Goal: Transaction & Acquisition: Purchase product/service

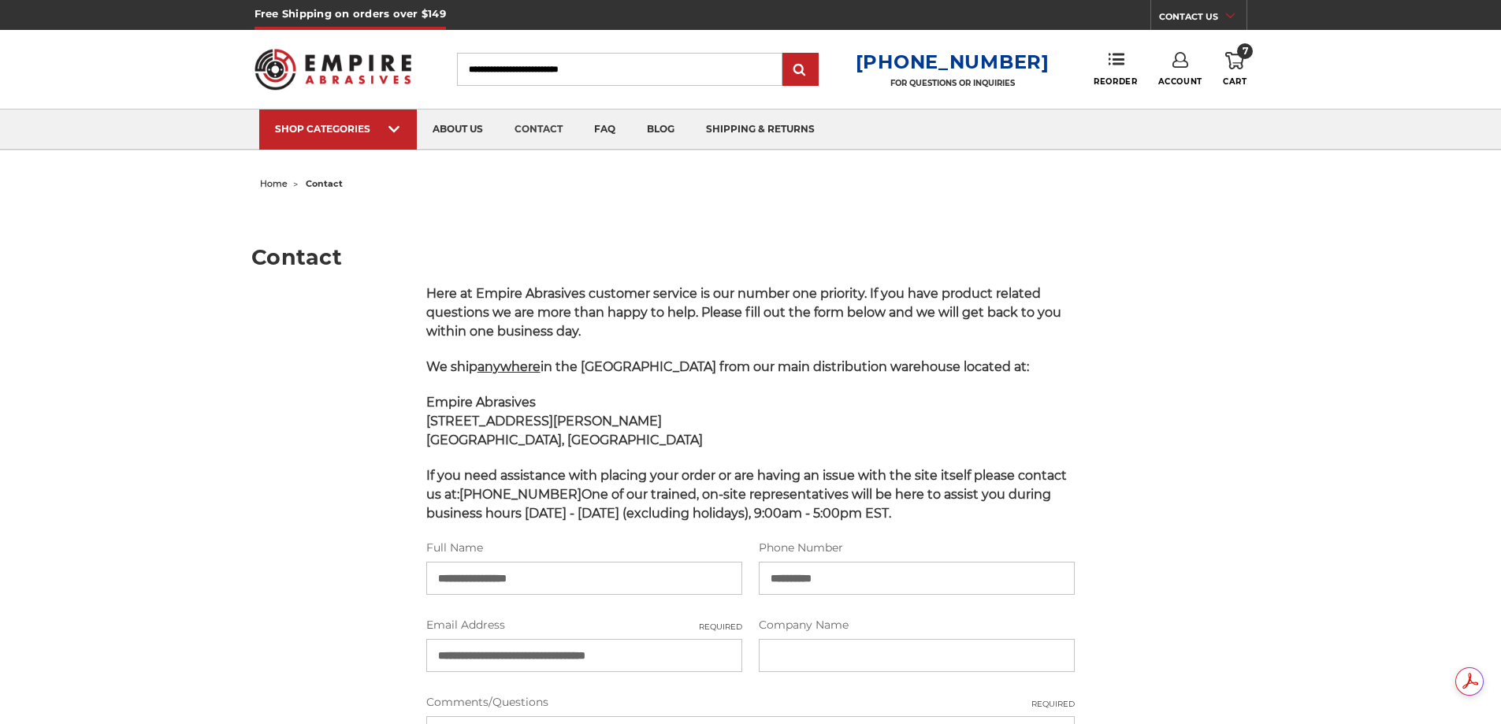
click at [1236, 58] on icon at bounding box center [1234, 60] width 19 height 17
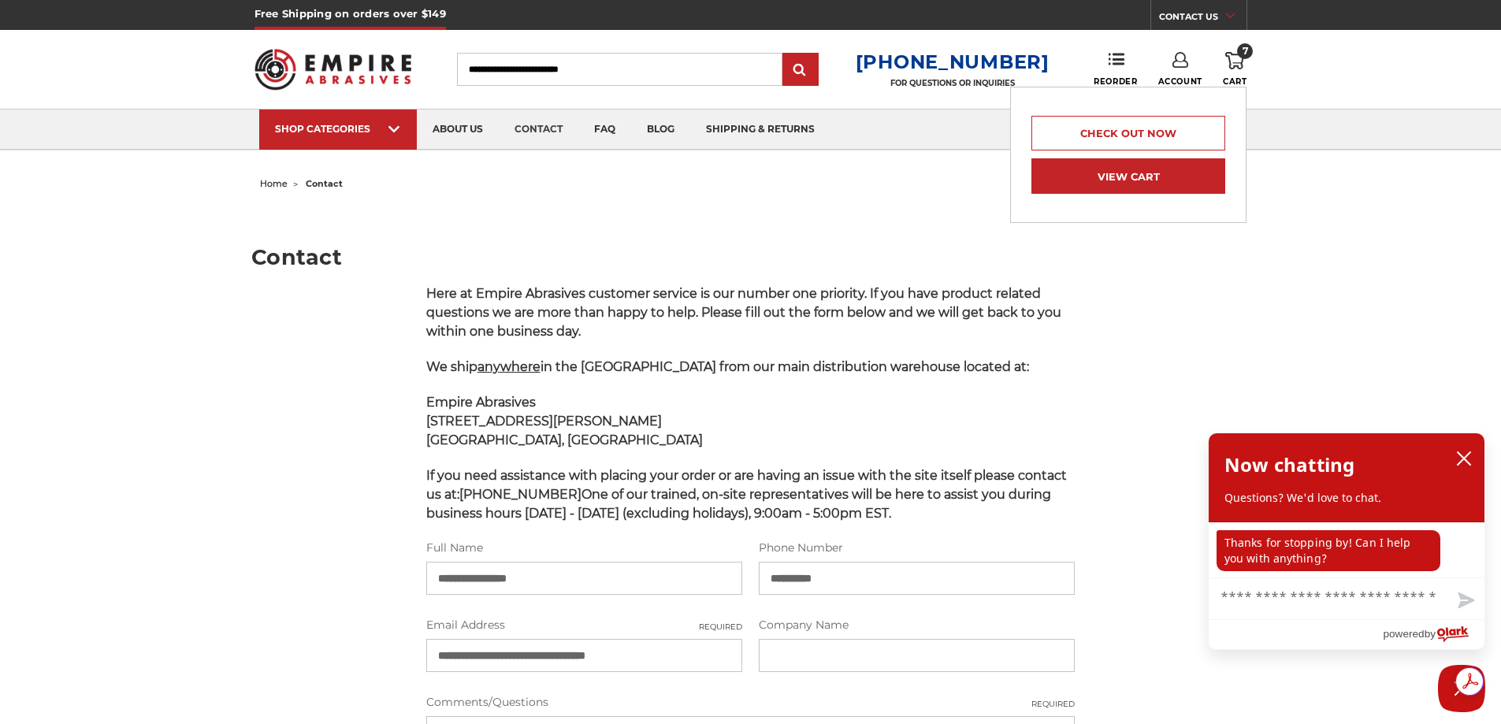
click at [1122, 180] on link "View Cart" at bounding box center [1128, 175] width 194 height 35
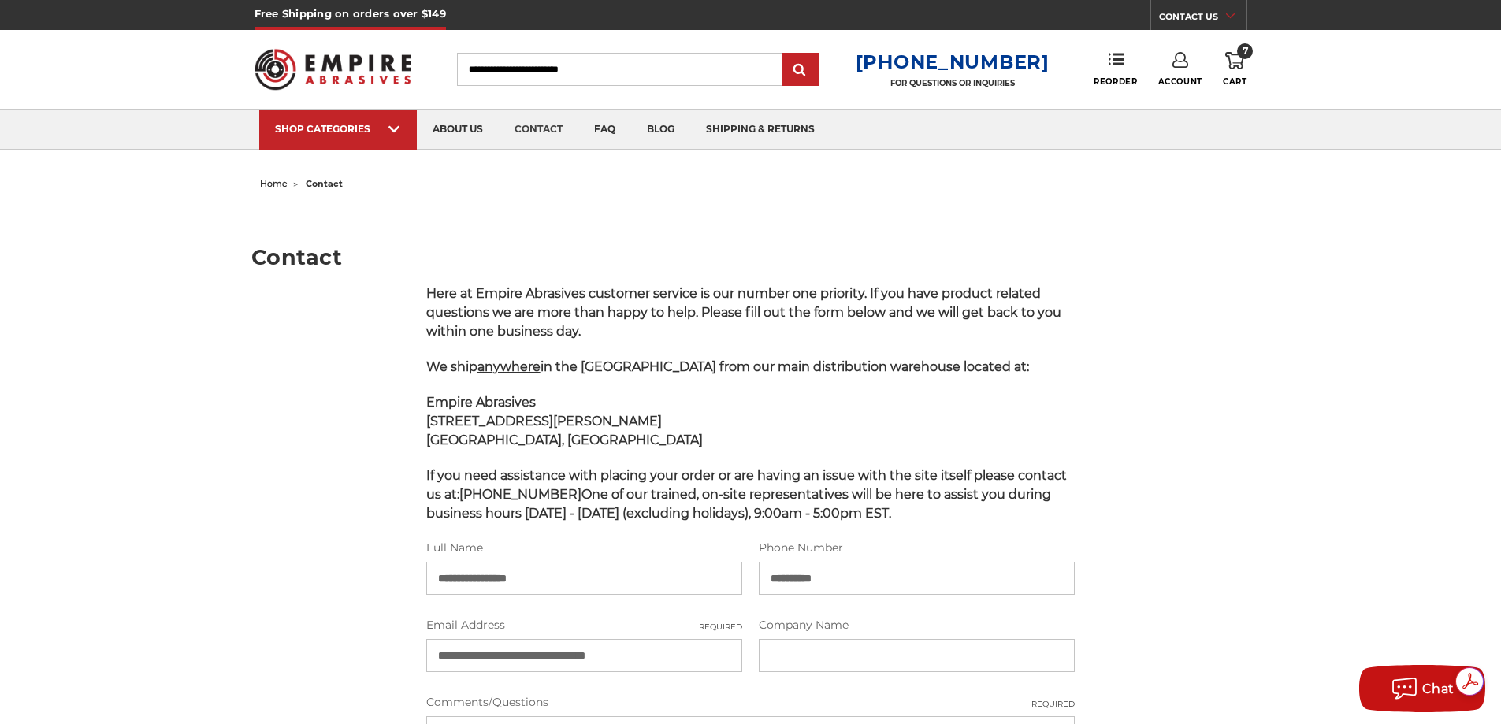
click at [1230, 61] on use at bounding box center [1234, 60] width 19 height 17
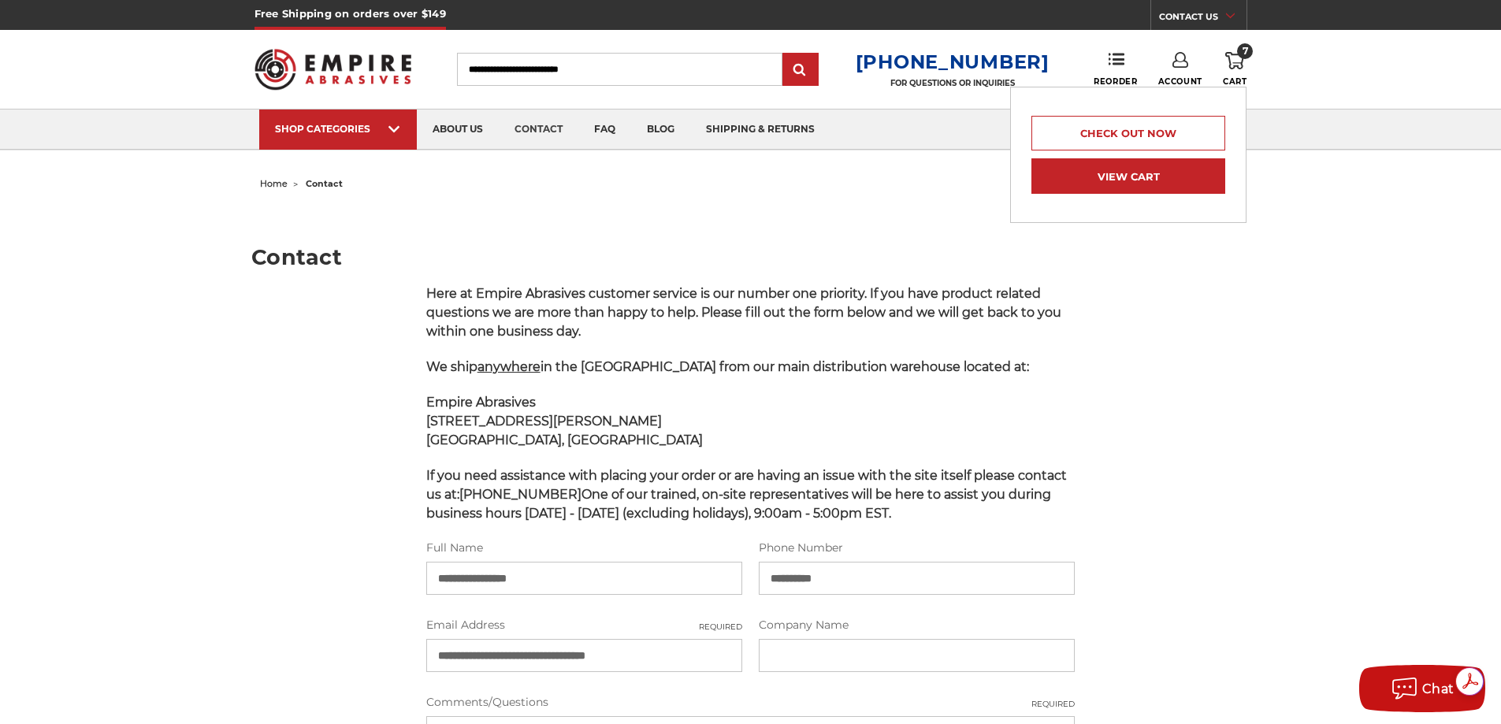
click at [1117, 176] on link "View Cart" at bounding box center [1128, 175] width 194 height 35
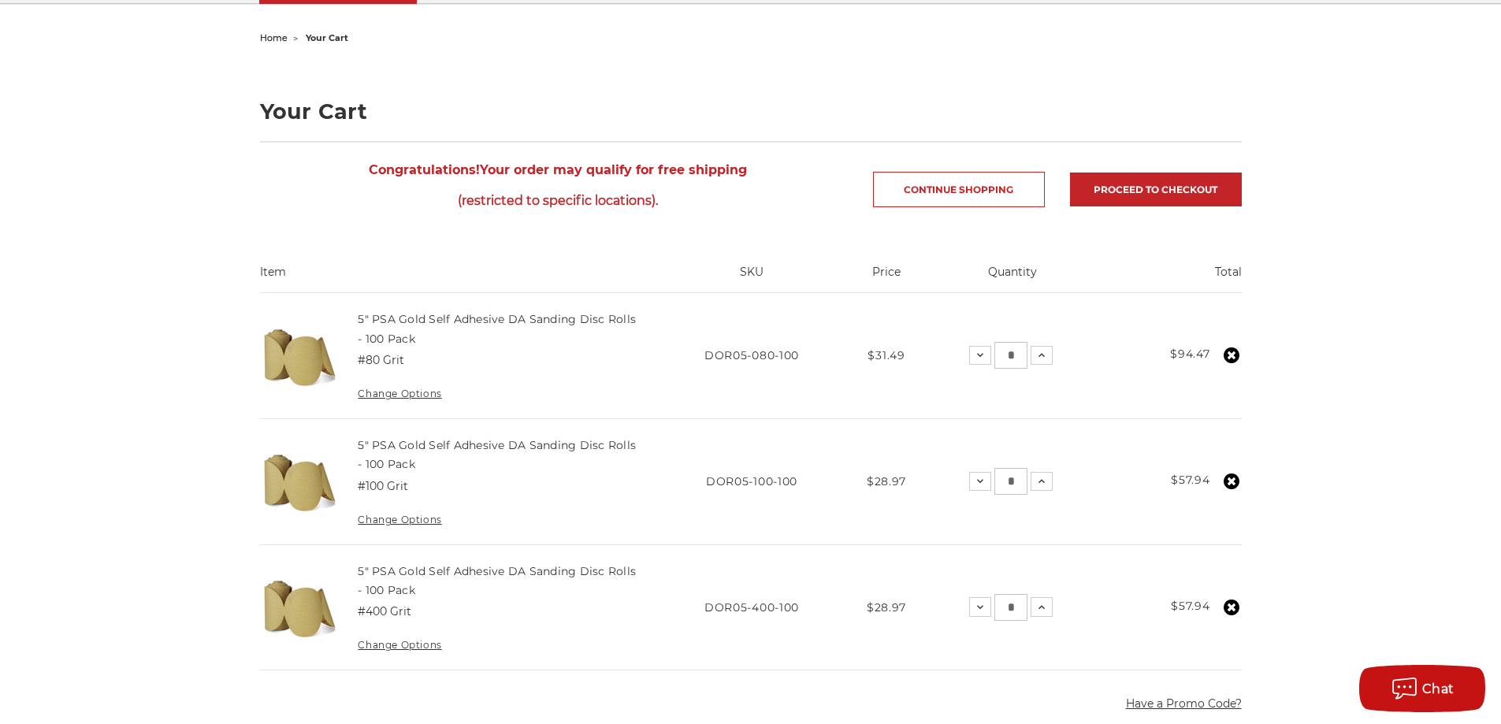
scroll to position [158, 0]
